Goal: Task Accomplishment & Management: Use online tool/utility

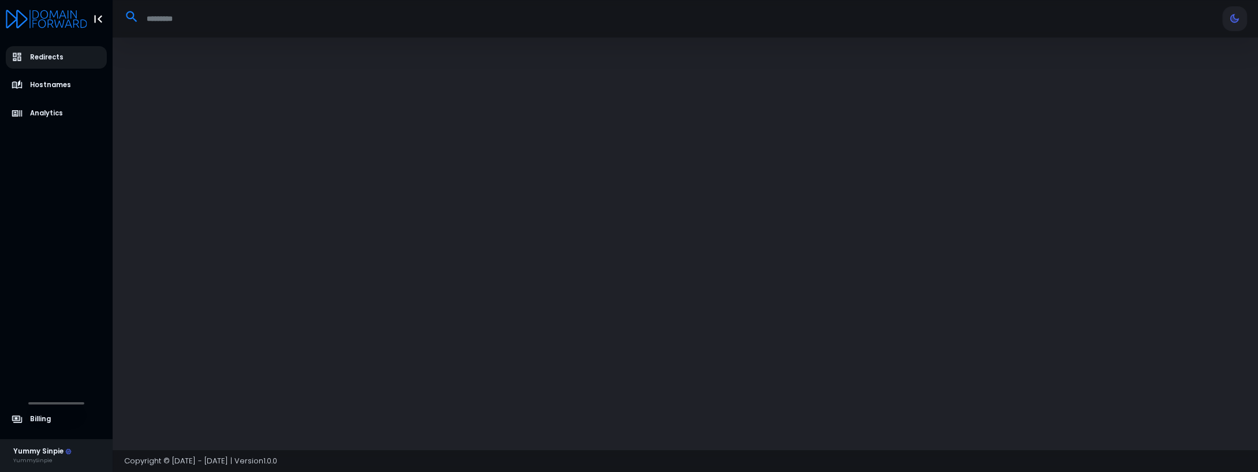
select select "**"
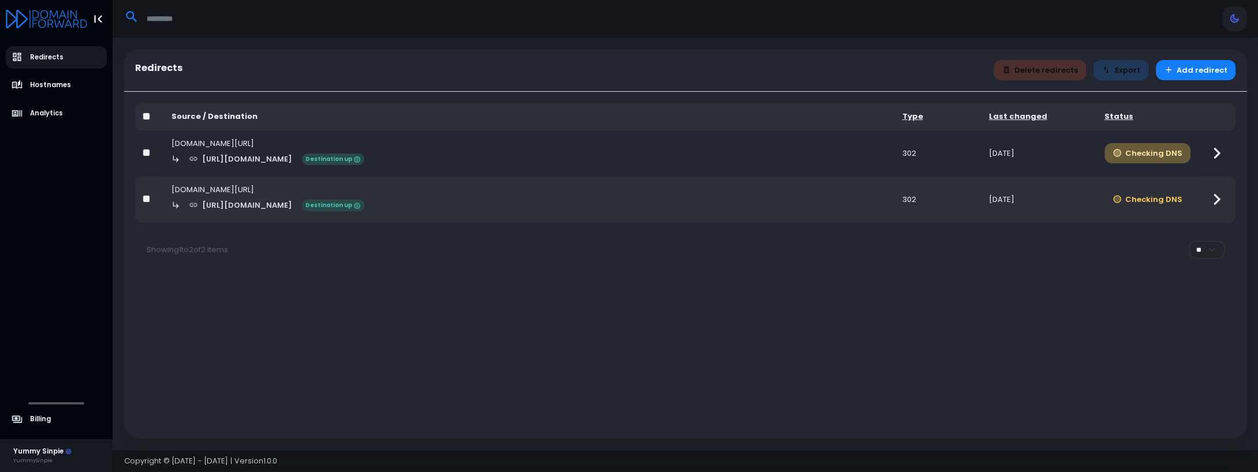
click at [1160, 156] on button "Checking DNS" at bounding box center [1147, 153] width 87 height 20
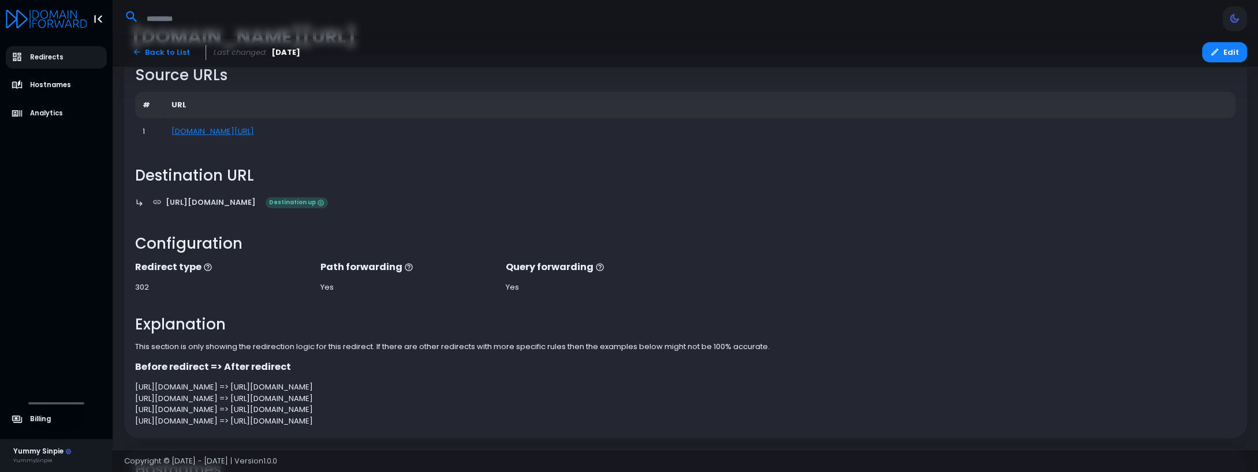
scroll to position [176, 0]
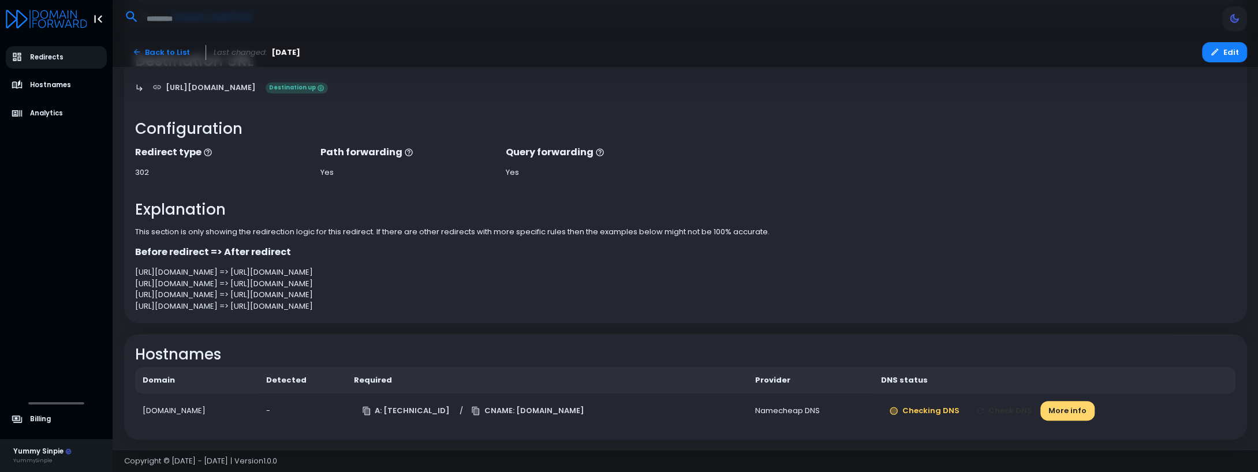
click at [1094, 409] on button "More info" at bounding box center [1067, 411] width 54 height 20
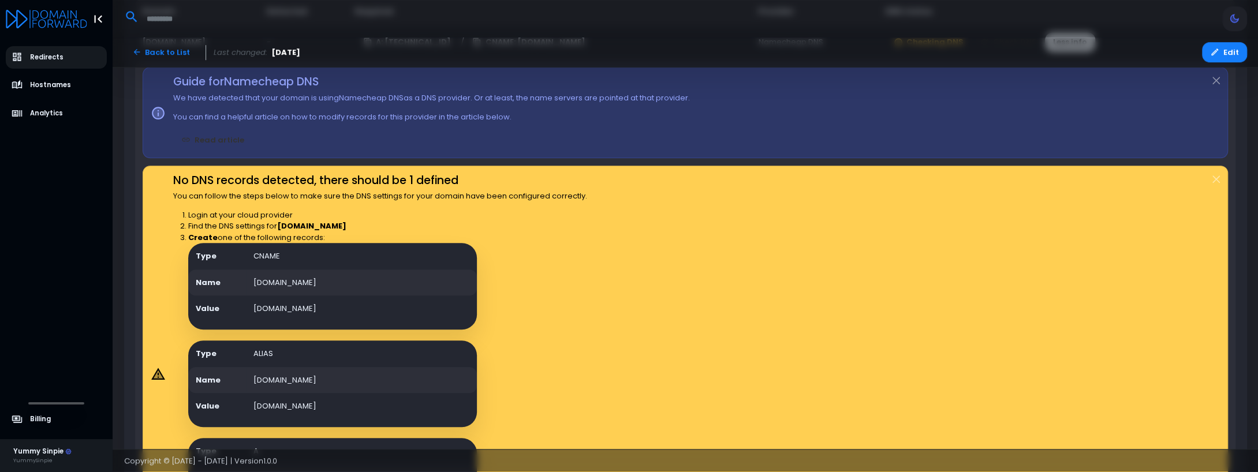
scroll to position [606, 0]
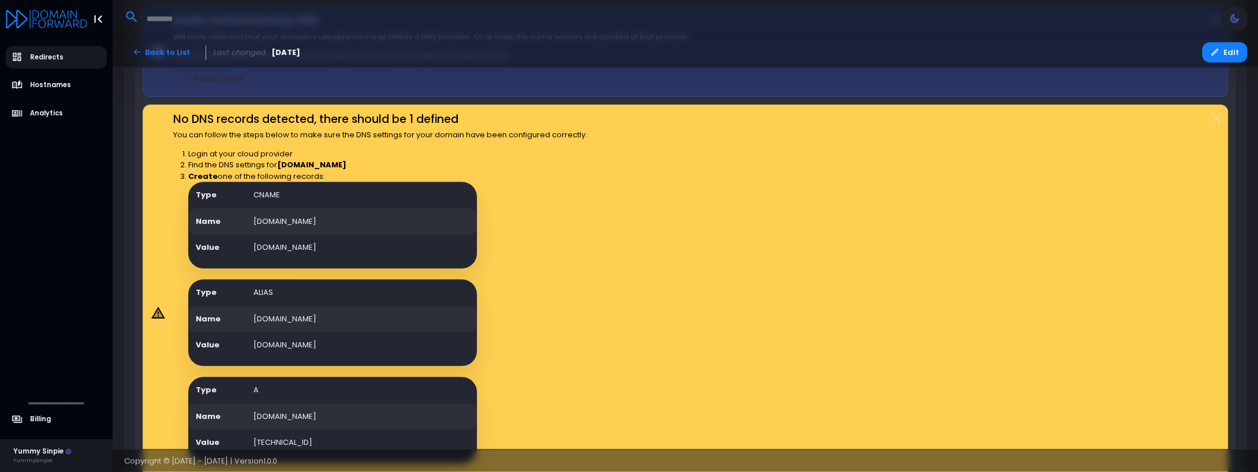
click at [157, 313] on icon at bounding box center [158, 313] width 9 height 8
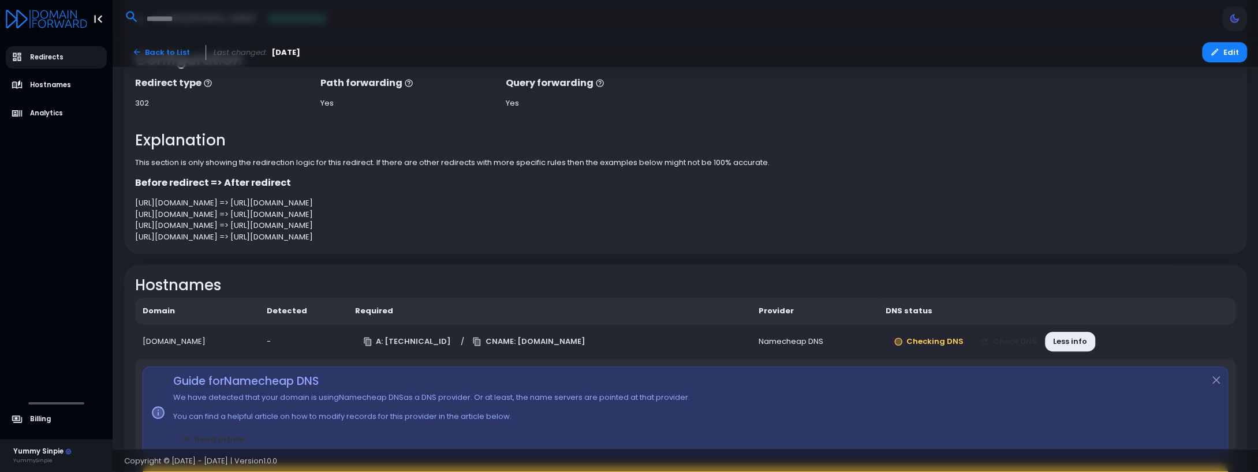
scroll to position [368, 0]
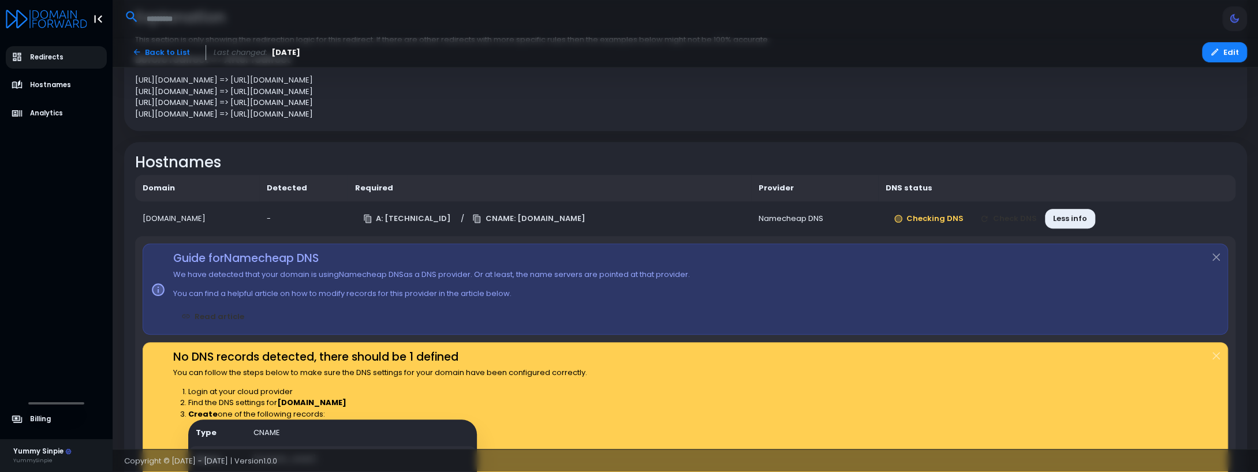
drag, startPoint x: 244, startPoint y: 216, endPoint x: 138, endPoint y: 215, distance: 105.6
click at [138, 215] on td "[DOMAIN_NAME]" at bounding box center [197, 218] width 124 height 35
copy div "[DOMAIN_NAME]"
click at [649, 216] on td "A: [TECHNICAL_ID] / CNAME: [DOMAIN_NAME]" at bounding box center [548, 218] width 403 height 35
click at [593, 215] on button "CNAME: [DOMAIN_NAME]" at bounding box center [528, 219] width 129 height 20
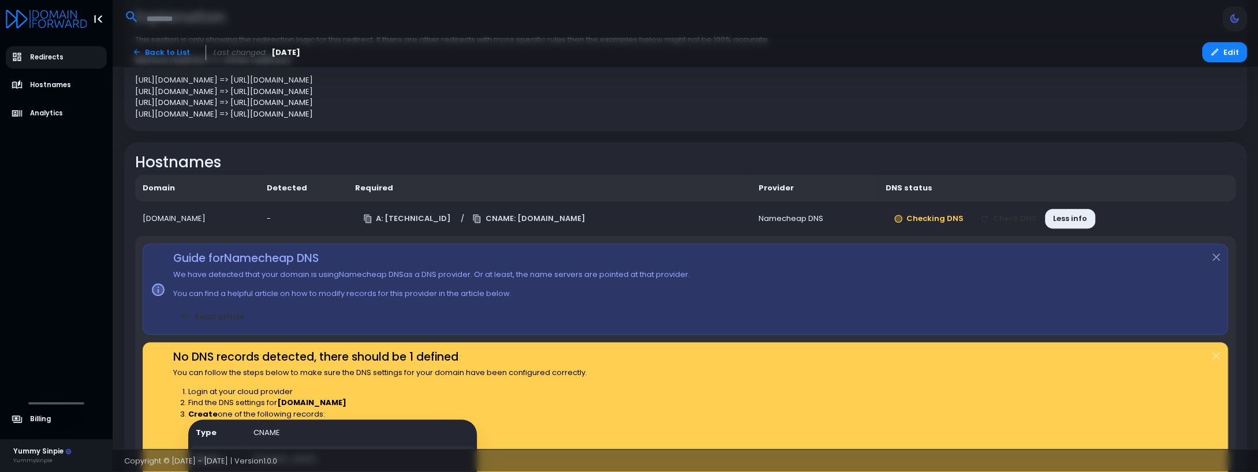
scroll to position [245, 0]
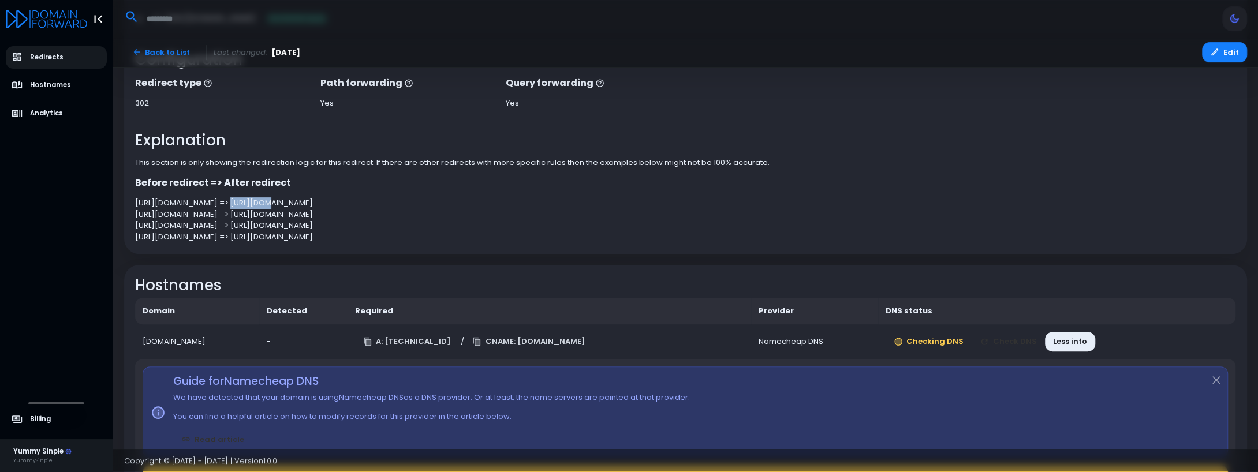
drag, startPoint x: 305, startPoint y: 203, endPoint x: 276, endPoint y: 207, distance: 29.1
click at [276, 207] on div "[URL][DOMAIN_NAME] => [URL][DOMAIN_NAME]" at bounding box center [685, 203] width 1100 height 12
copy div "[URL]"
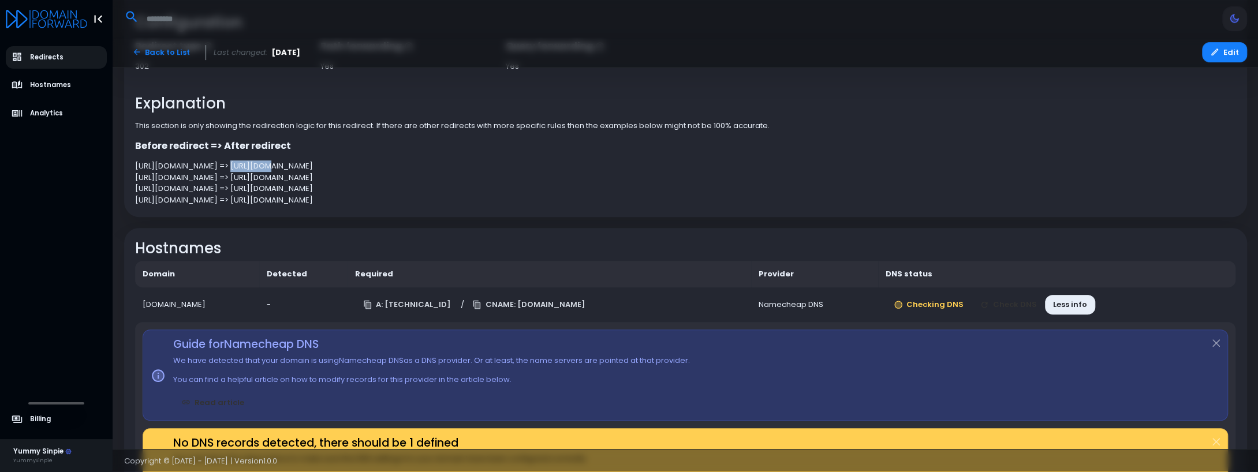
scroll to position [221, 0]
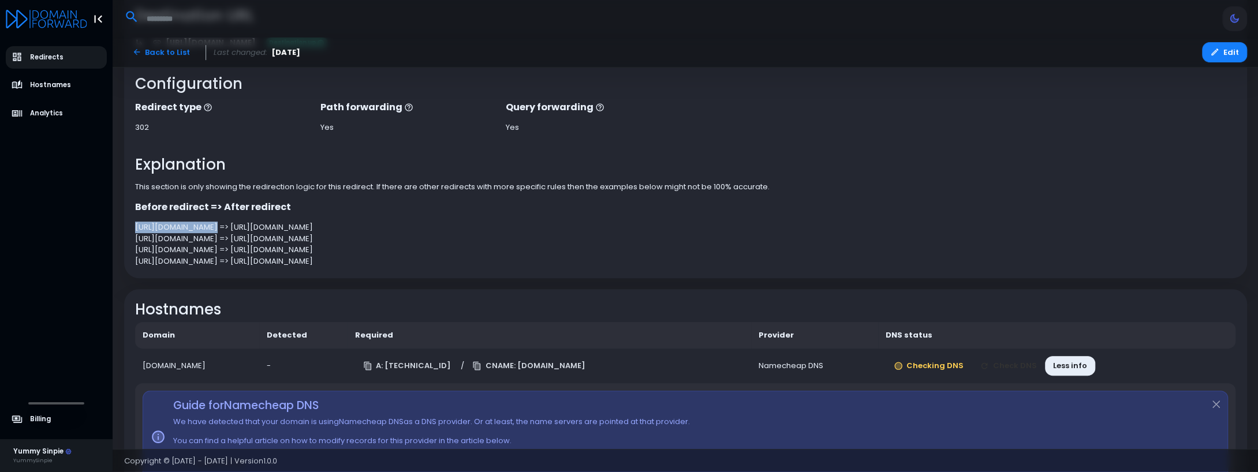
drag, startPoint x: 263, startPoint y: 228, endPoint x: 133, endPoint y: 228, distance: 129.3
click at [133, 228] on div "Before redirect => After redirect [URL][DOMAIN_NAME] => [URL][DOMAIN_NAME] [URL…" at bounding box center [685, 233] width 1112 height 66
copy div "[URL][DOMAIN_NAME]"
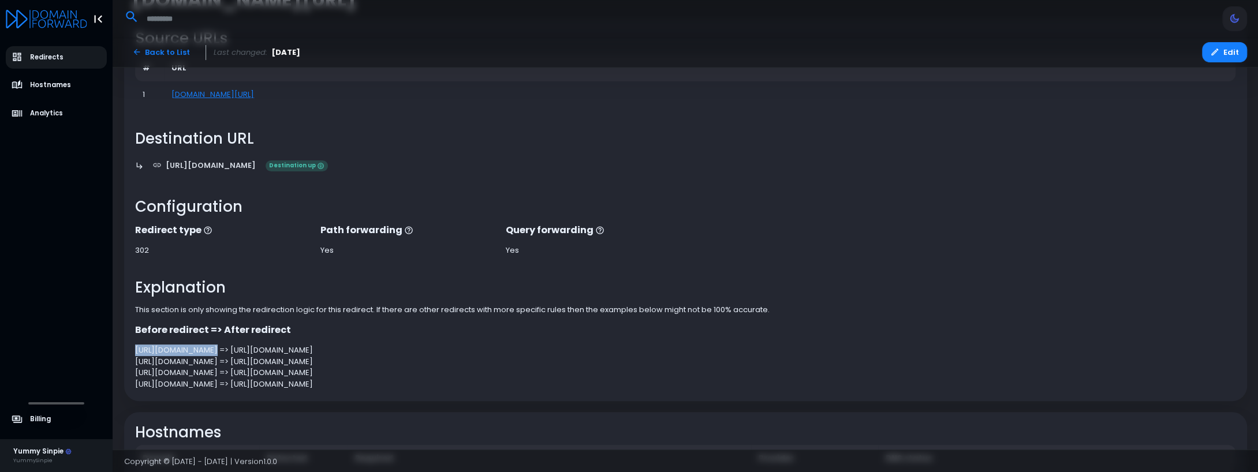
scroll to position [0, 0]
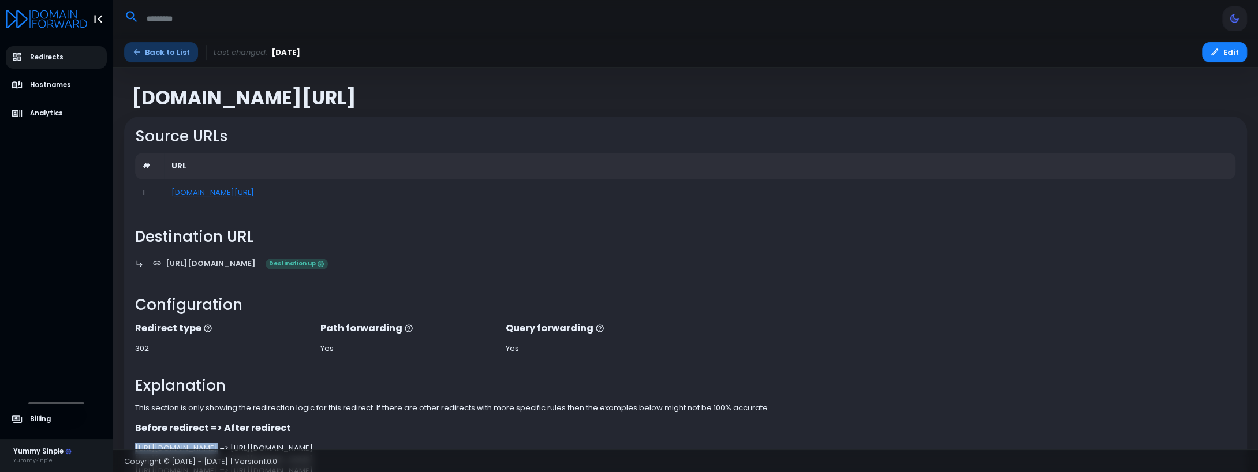
click at [173, 57] on link "Back to List" at bounding box center [161, 52] width 74 height 20
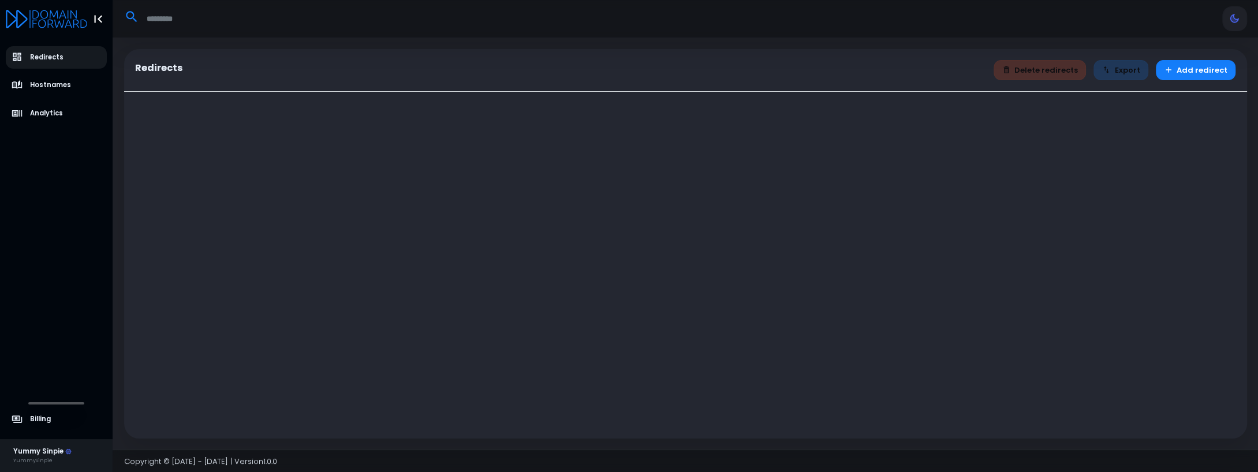
select select "**"
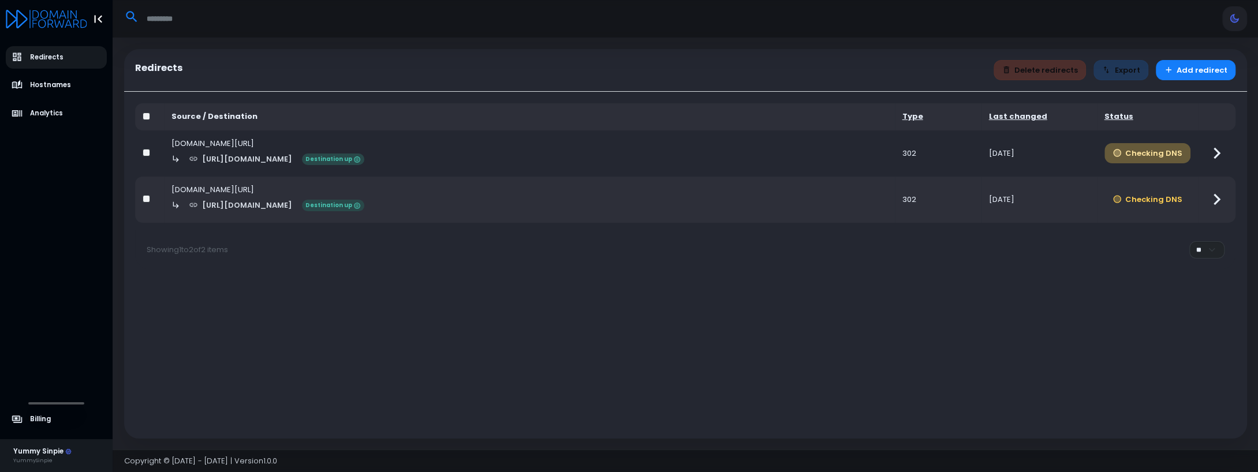
click at [1156, 148] on button "Checking DNS" at bounding box center [1147, 153] width 87 height 20
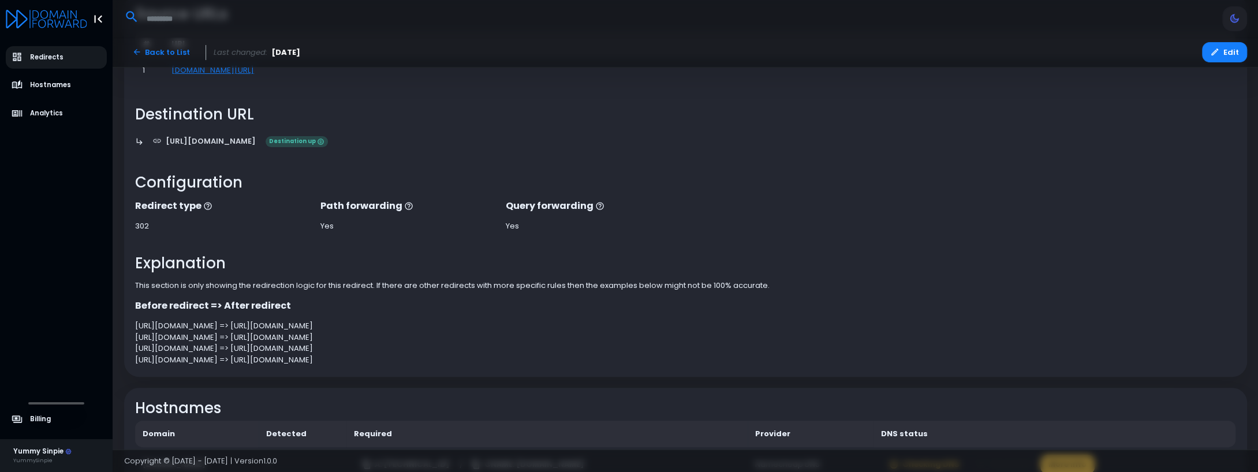
scroll to position [176, 0]
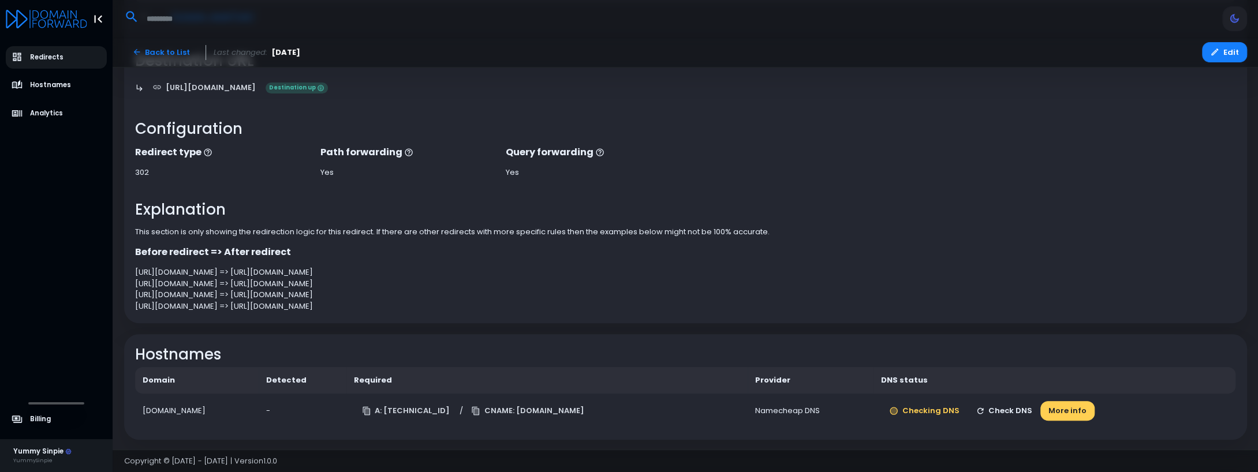
click at [1018, 414] on button "Check DNS" at bounding box center [1003, 411] width 73 height 20
click at [959, 410] on button "Checking DNS" at bounding box center [924, 411] width 87 height 20
click at [1094, 416] on button "More info" at bounding box center [1067, 411] width 54 height 20
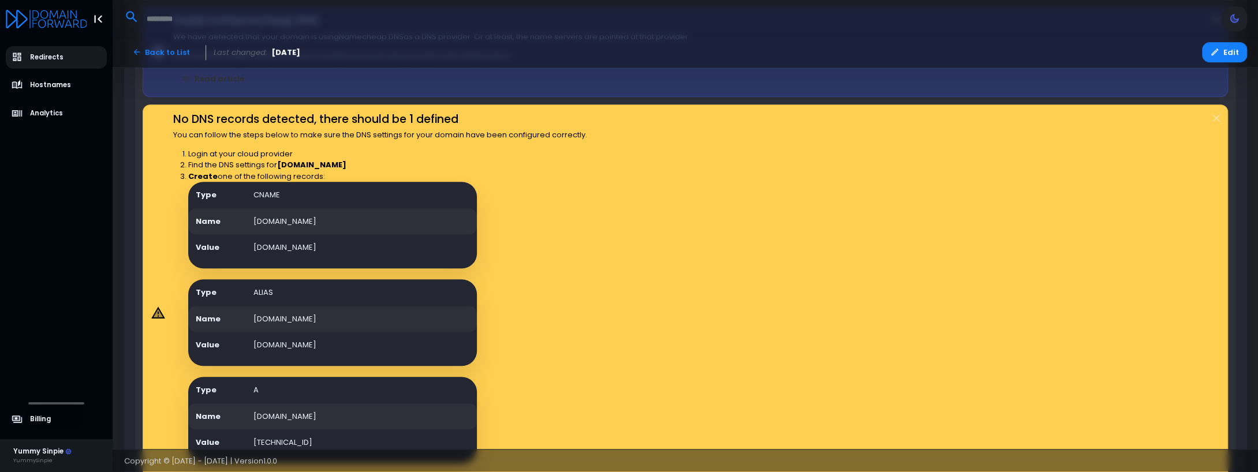
scroll to position [668, 0]
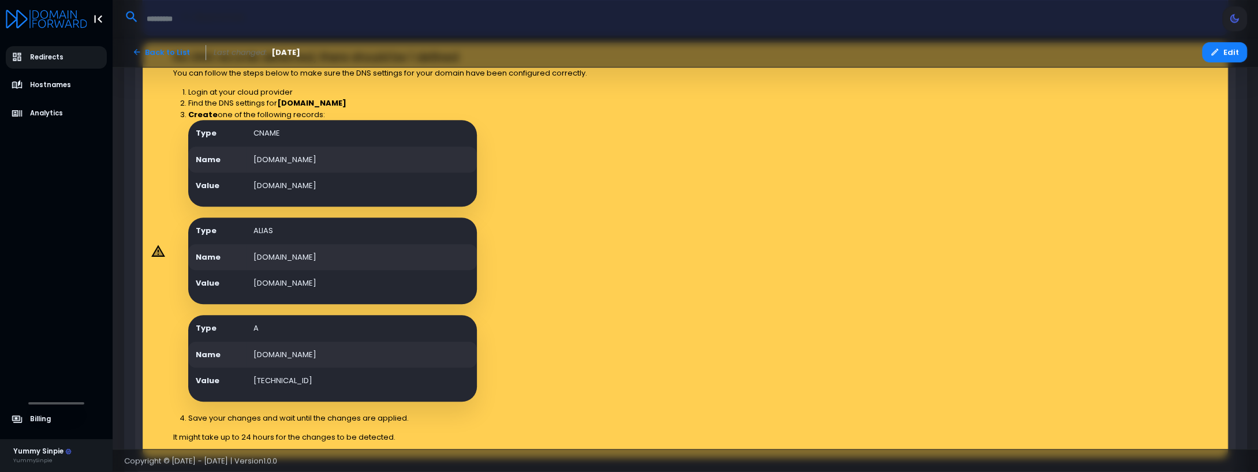
click at [296, 382] on td "[TECHNICAL_ID]" at bounding box center [361, 381] width 231 height 27
drag, startPoint x: 306, startPoint y: 377, endPoint x: 224, endPoint y: 373, distance: 82.6
click at [224, 373] on tr "Value [TECHNICAL_ID]" at bounding box center [332, 381] width 289 height 27
copy tr "[TECHNICAL_ID]"
click at [323, 368] on td "[TECHNICAL_ID]" at bounding box center [361, 381] width 231 height 27
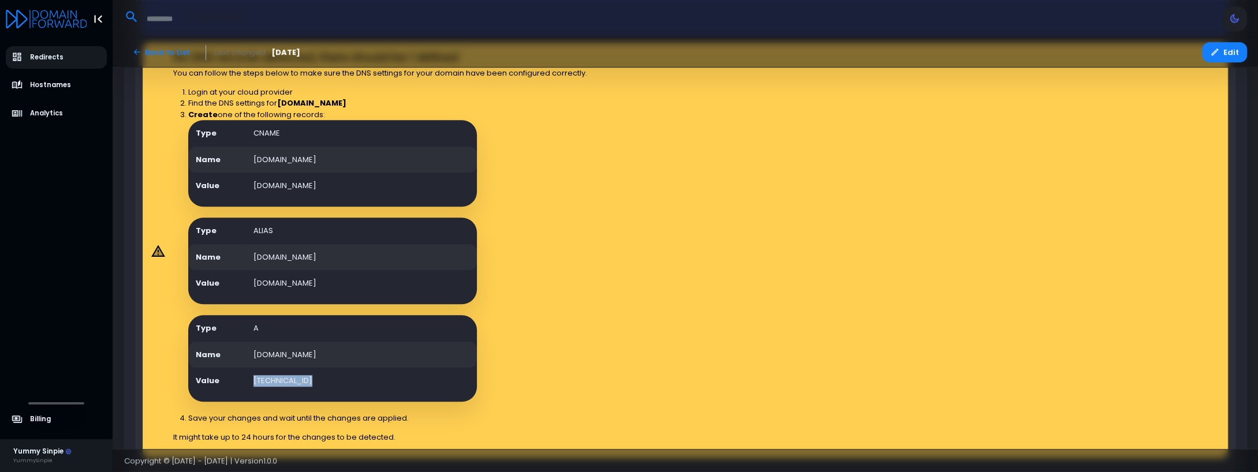
drag, startPoint x: 313, startPoint y: 380, endPoint x: 242, endPoint y: 377, distance: 71.1
click at [242, 377] on tr "Value [TECHNICAL_ID]" at bounding box center [332, 381] width 289 height 27
copy tr "[TECHNICAL_ID]"
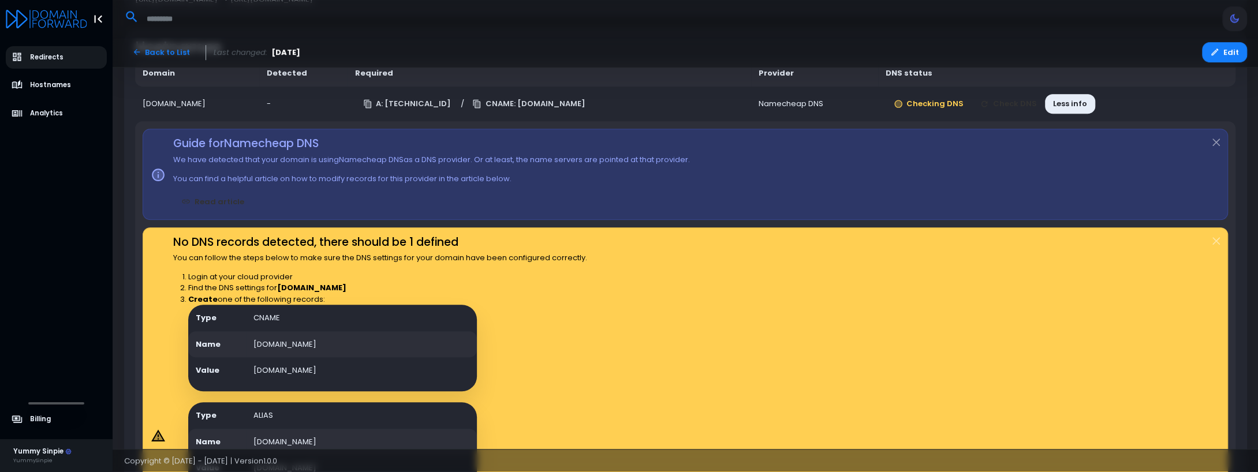
scroll to position [361, 0]
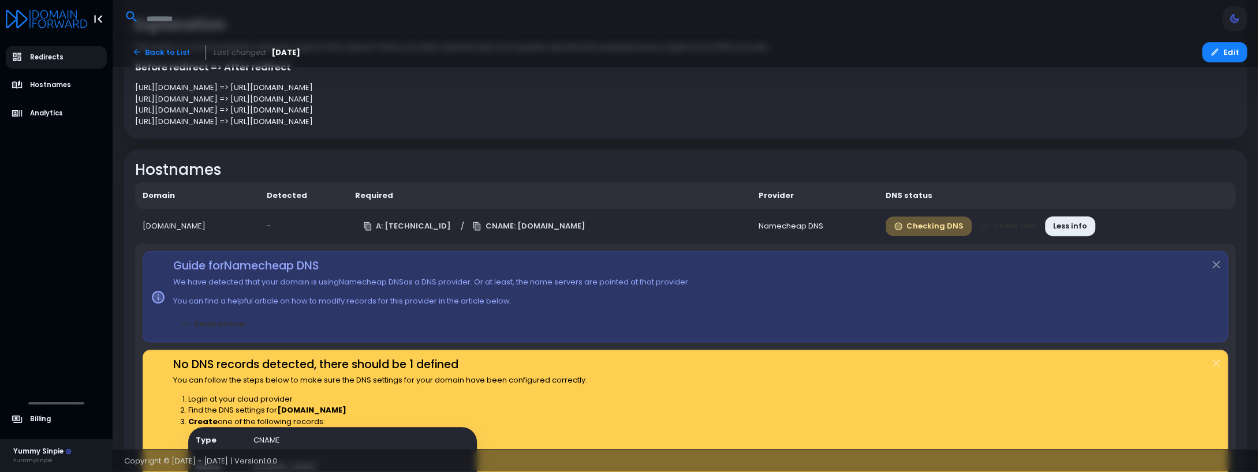
click at [969, 228] on button "Checking DNS" at bounding box center [928, 226] width 87 height 20
click at [1035, 230] on button "Check DNS" at bounding box center [1007, 226] width 73 height 20
click at [988, 229] on icon "button" at bounding box center [984, 226] width 6 height 6
